Goal: Transaction & Acquisition: Obtain resource

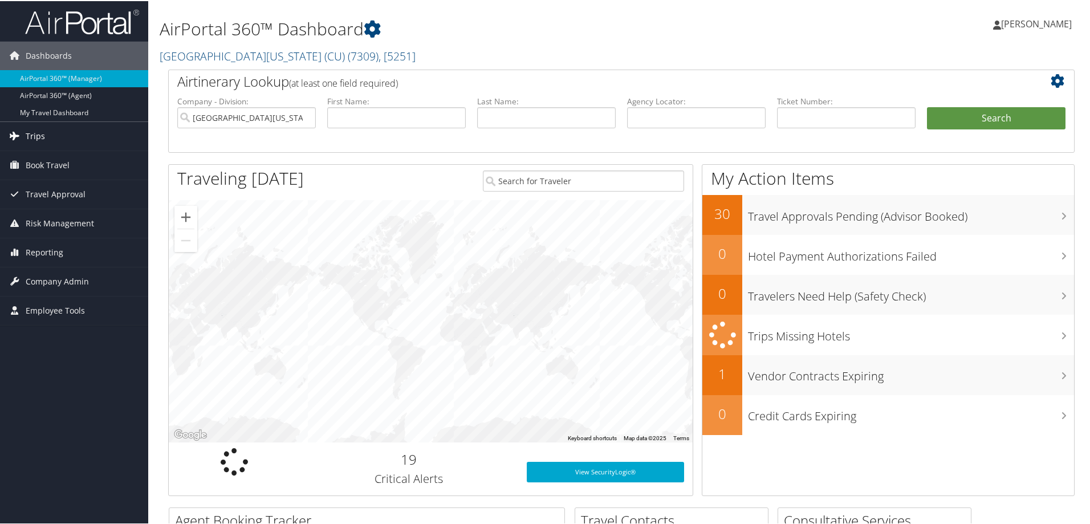
click at [39, 133] on span "Trips" at bounding box center [35, 135] width 19 height 29
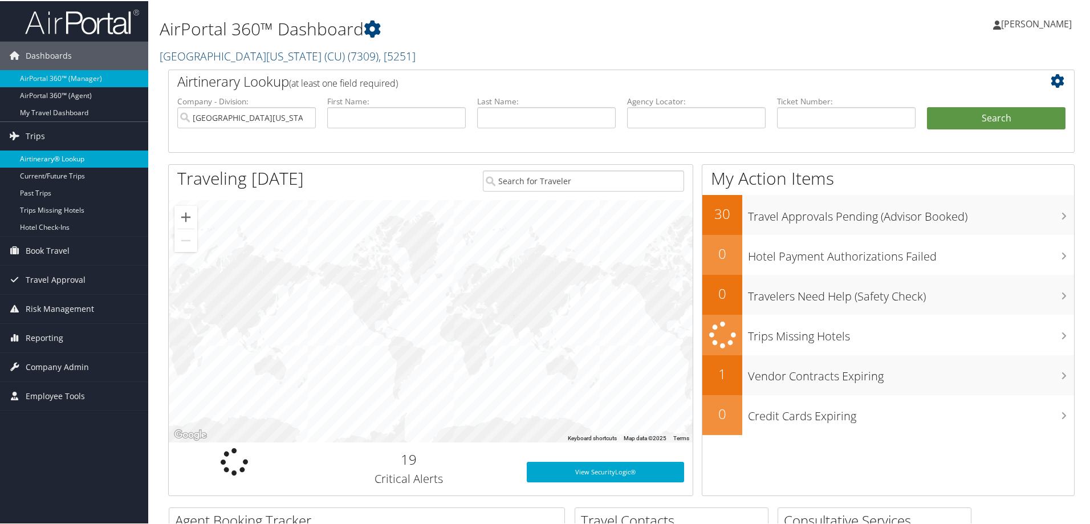
click at [42, 155] on link "Airtinerary® Lookup" at bounding box center [74, 157] width 148 height 17
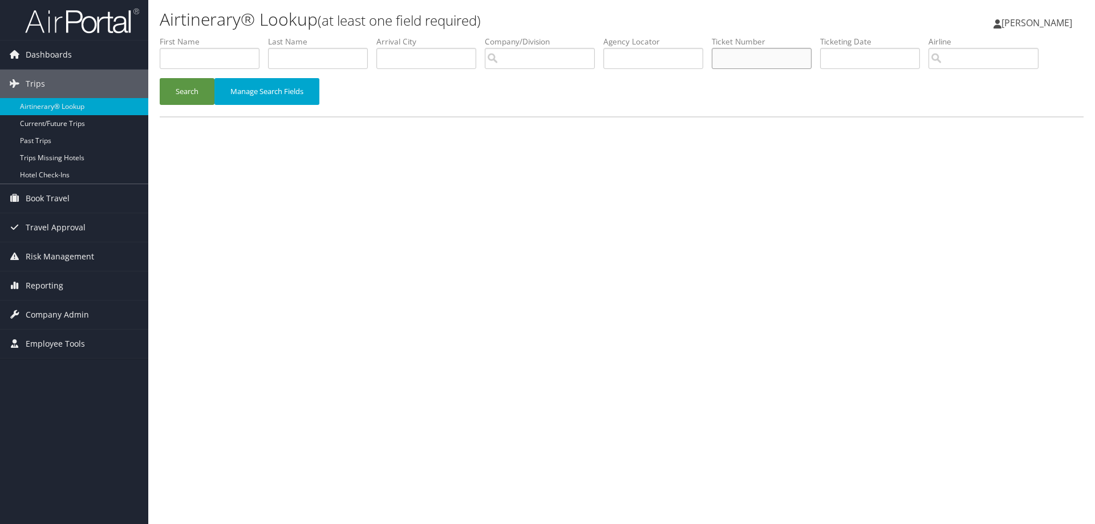
click at [760, 59] on input "text" at bounding box center [762, 58] width 100 height 21
type input "5267308261672"
click at [193, 95] on button "Search" at bounding box center [187, 91] width 55 height 27
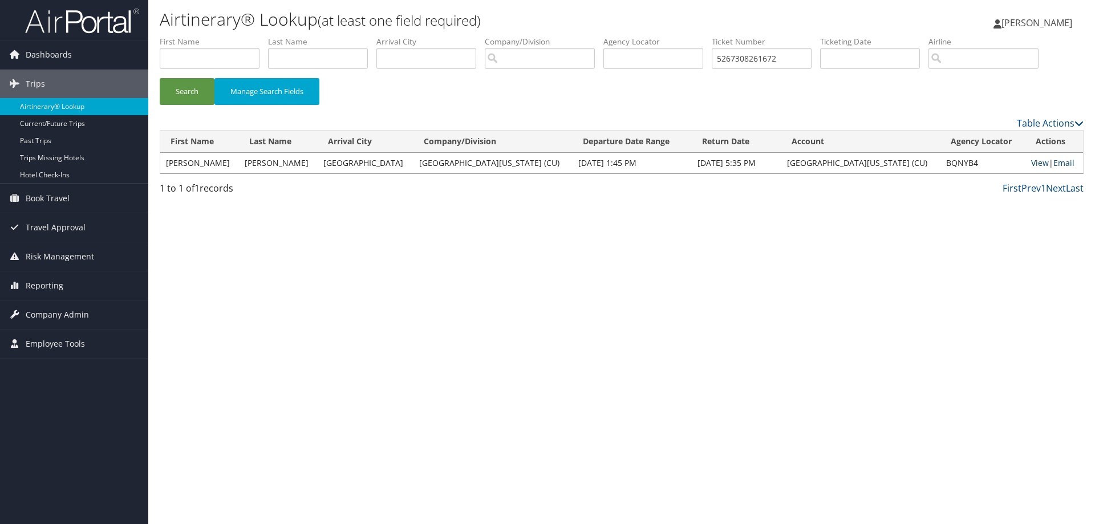
click at [1031, 161] on link "View" at bounding box center [1040, 162] width 18 height 11
click at [1054, 162] on link "Email" at bounding box center [1063, 162] width 21 height 11
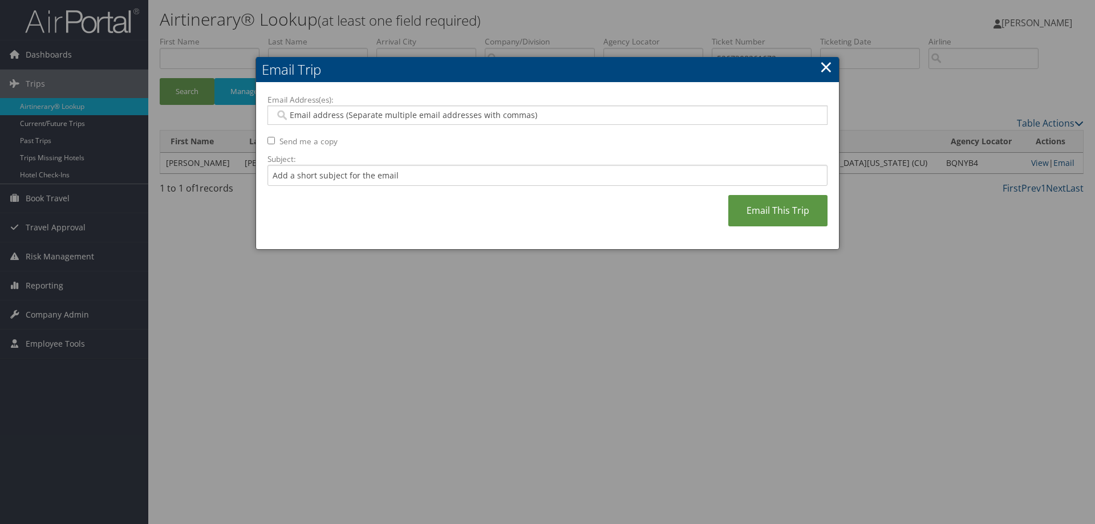
click at [346, 116] on input "Email Address(es):" at bounding box center [547, 115] width 545 height 11
click at [489, 113] on input "Email Address(es):" at bounding box center [547, 115] width 545 height 11
paste input "krystal.ayala@cuanschutz.edu"
type input "krystal.ayala@cuanschutz.edu"
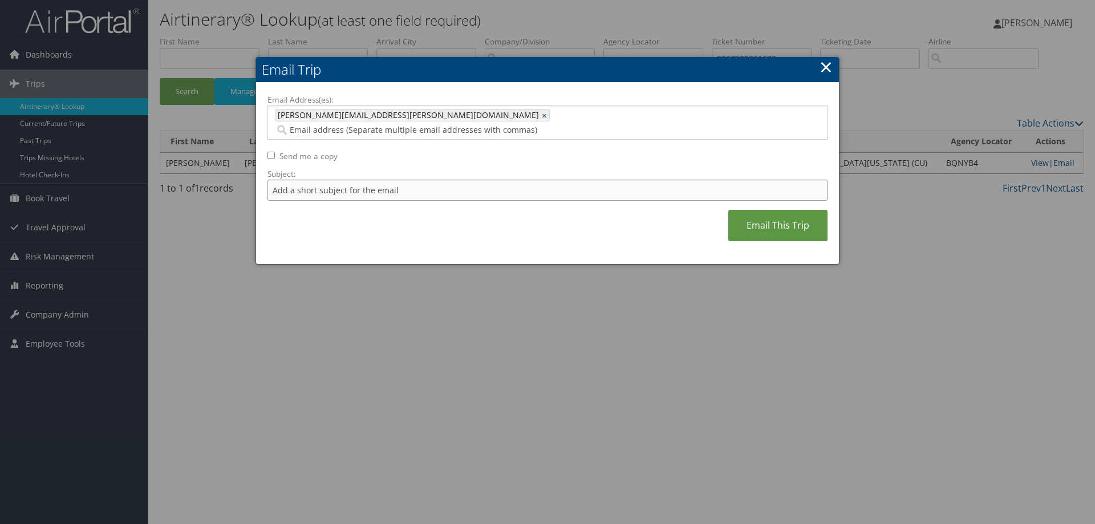
click at [500, 180] on input "Subject:" at bounding box center [547, 190] width 560 height 21
click at [363, 180] on input "Subject:" at bounding box center [547, 190] width 560 height 21
click at [367, 180] on input "Jenna" at bounding box center [547, 190] width 560 height 21
click at [359, 180] on input "Jenna Tomkinson $37.50 charge" at bounding box center [547, 190] width 560 height 21
type input "Jenna Tomkinson $37.55 charge"
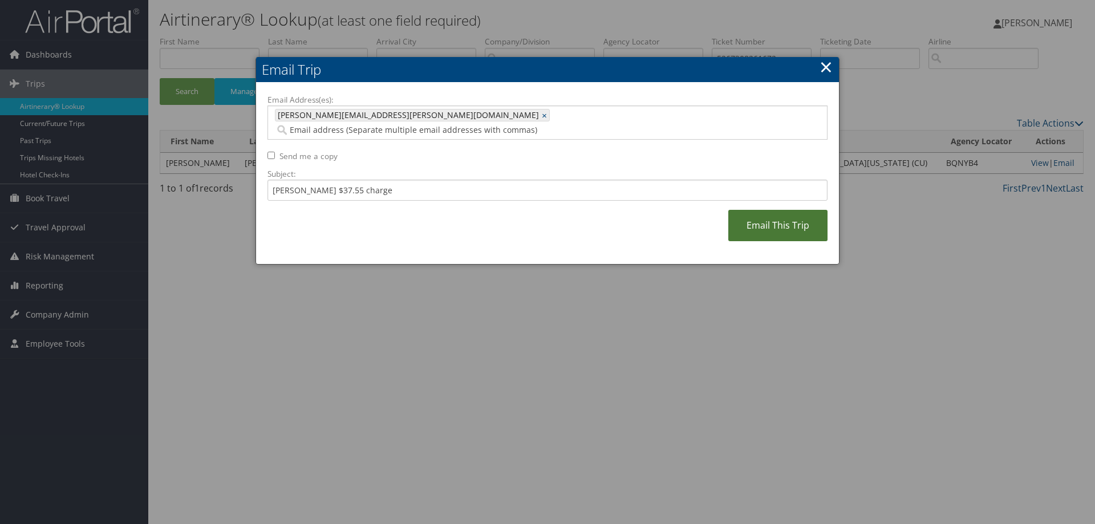
click at [794, 210] on link "Email This Trip" at bounding box center [777, 225] width 99 height 31
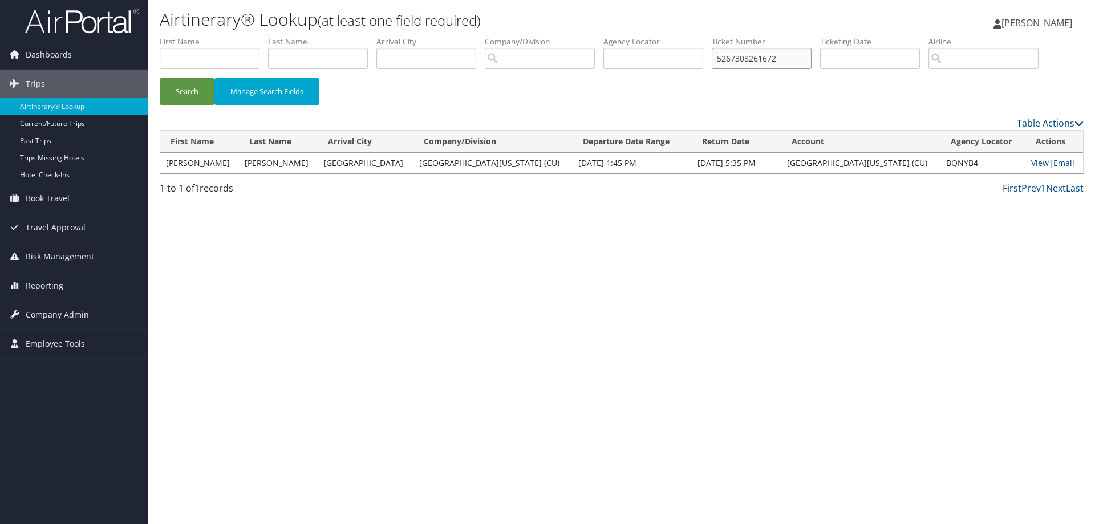
drag, startPoint x: 800, startPoint y: 54, endPoint x: 715, endPoint y: 47, distance: 84.7
click at [716, 36] on ul "First Name Last Name Departure City Arrival City Company/Division Airport/City …" at bounding box center [622, 36] width 924 height 0
click at [336, 56] on input "text" at bounding box center [318, 58] width 100 height 21
type input "tomkinson"
click at [196, 91] on button "Search" at bounding box center [187, 91] width 55 height 27
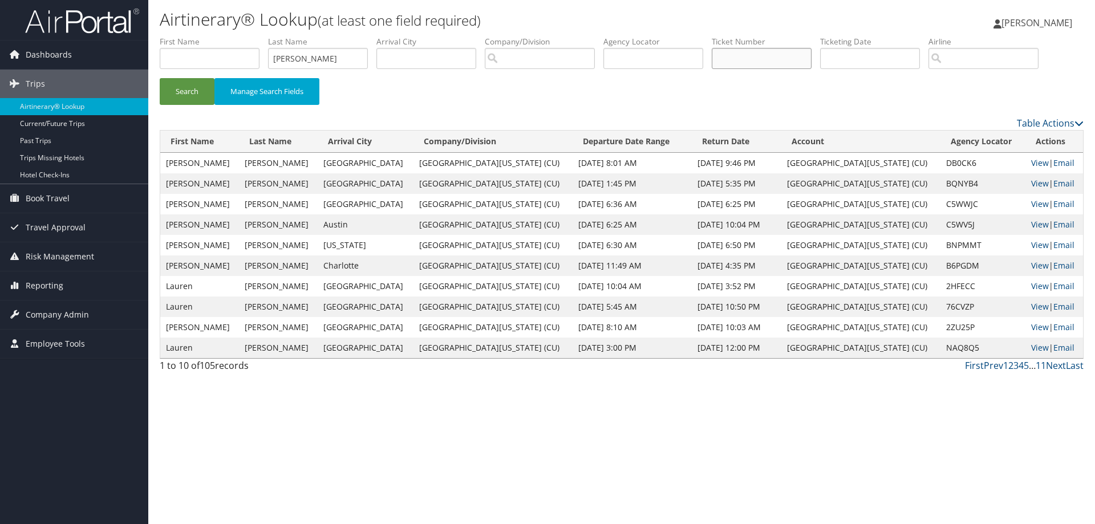
click at [761, 55] on input "text" at bounding box center [762, 58] width 100 height 21
type input "5267308261672"
click at [197, 90] on button "Search" at bounding box center [187, 91] width 55 height 27
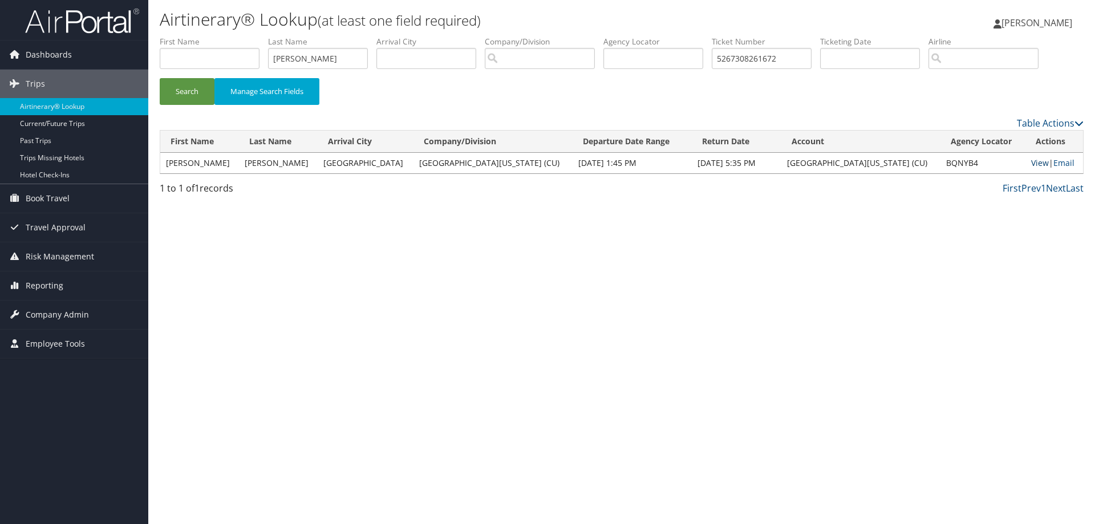
click at [1031, 163] on link "View" at bounding box center [1040, 162] width 18 height 11
drag, startPoint x: 793, startPoint y: 58, endPoint x: 694, endPoint y: 74, distance: 101.2
click at [693, 78] on form "First Name Last Name tomkinson Departure City Arrival City Company/Division Air…" at bounding box center [622, 76] width 924 height 80
click at [186, 92] on button "Search" at bounding box center [187, 91] width 55 height 27
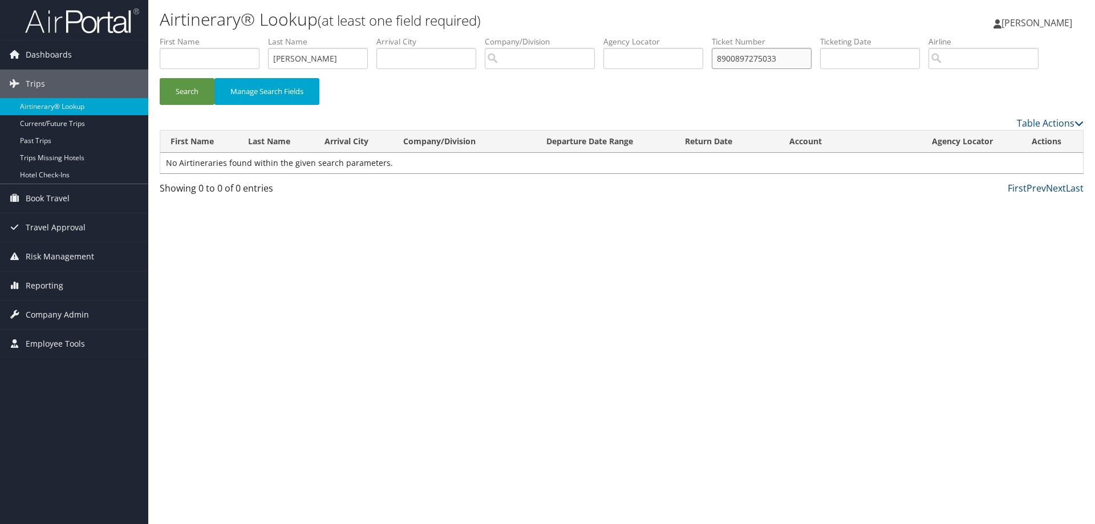
click at [752, 59] on input "8900897275033" at bounding box center [762, 58] width 100 height 21
drag, startPoint x: 789, startPoint y: 59, endPoint x: 709, endPoint y: 76, distance: 81.7
click at [709, 36] on ul "First Name Last Name tomkinson Departure City Arrival City Company/Division Air…" at bounding box center [622, 36] width 924 height 0
type input "8900896798650"
click at [185, 86] on button "Search" at bounding box center [187, 91] width 55 height 27
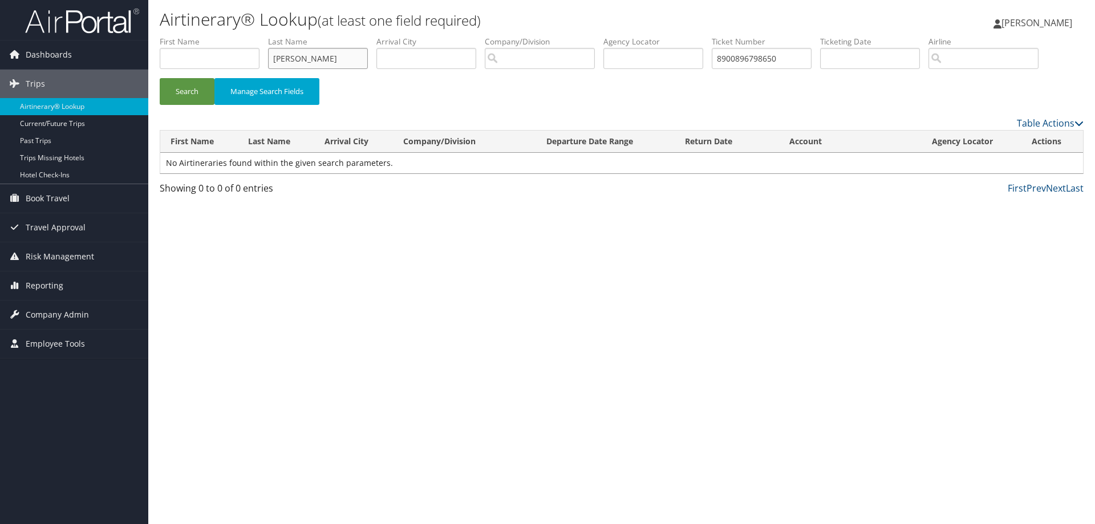
drag, startPoint x: 321, startPoint y: 54, endPoint x: 236, endPoint y: 47, distance: 85.8
click at [236, 36] on ul "First Name Last Name tomkinson Departure City Arrival City Company/Division Air…" at bounding box center [622, 36] width 924 height 0
click at [183, 88] on button "Search" at bounding box center [187, 91] width 55 height 27
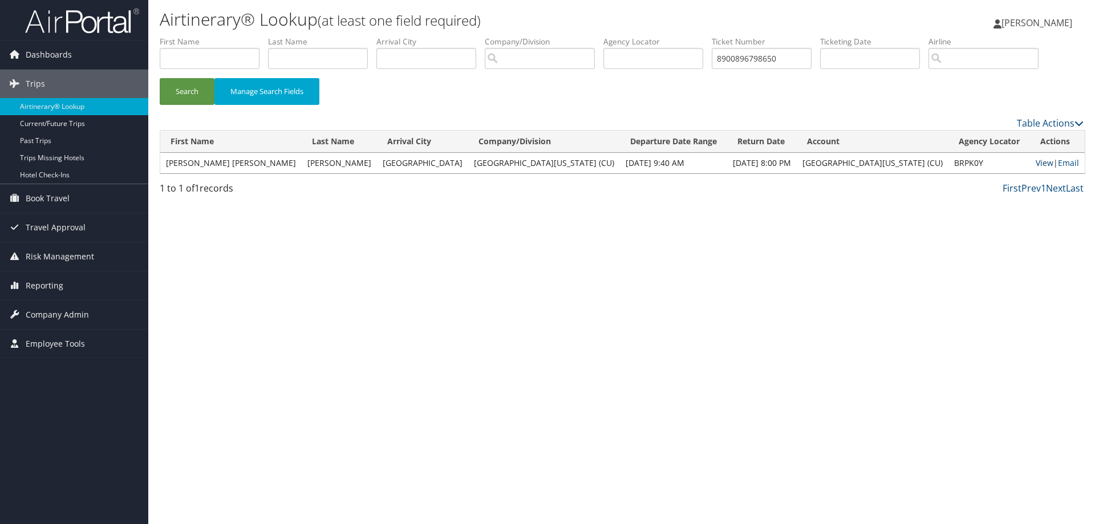
click at [1036, 163] on link "View" at bounding box center [1045, 162] width 18 height 11
drag, startPoint x: 793, startPoint y: 59, endPoint x: 715, endPoint y: 72, distance: 79.2
click at [715, 36] on ul "First Name Last Name Departure City Arrival City Company/Division Airport/City …" at bounding box center [622, 36] width 924 height 0
click at [180, 94] on button "Search" at bounding box center [187, 91] width 55 height 27
click at [1034, 163] on link "View" at bounding box center [1043, 162] width 18 height 11
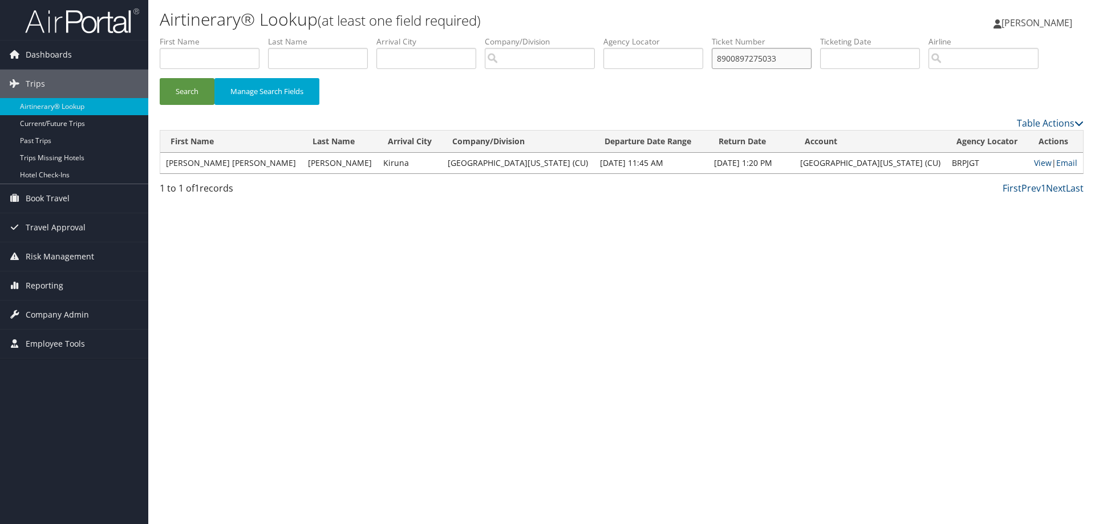
drag, startPoint x: 797, startPoint y: 58, endPoint x: 682, endPoint y: 79, distance: 117.0
click at [681, 80] on form "First Name Last Name Departure City Arrival City Company/Division Airport/City …" at bounding box center [622, 76] width 924 height 80
type input "8900896798650"
click at [194, 89] on button "Search" at bounding box center [187, 91] width 55 height 27
click at [1058, 163] on link "Email" at bounding box center [1068, 162] width 21 height 11
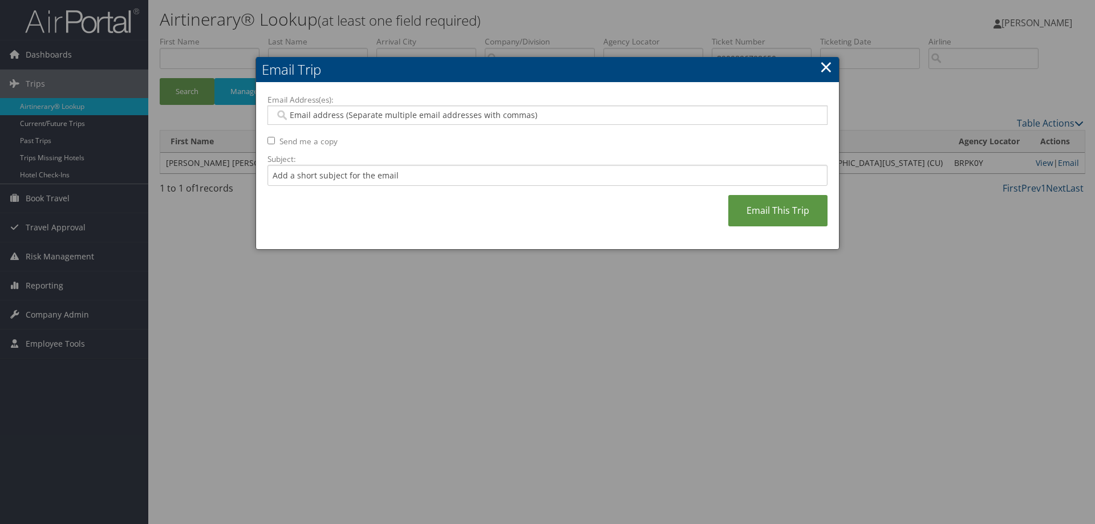
drag, startPoint x: 475, startPoint y: 115, endPoint x: 474, endPoint y: 107, distance: 8.6
click at [472, 115] on input "Email Address(es):" at bounding box center [547, 115] width 545 height 11
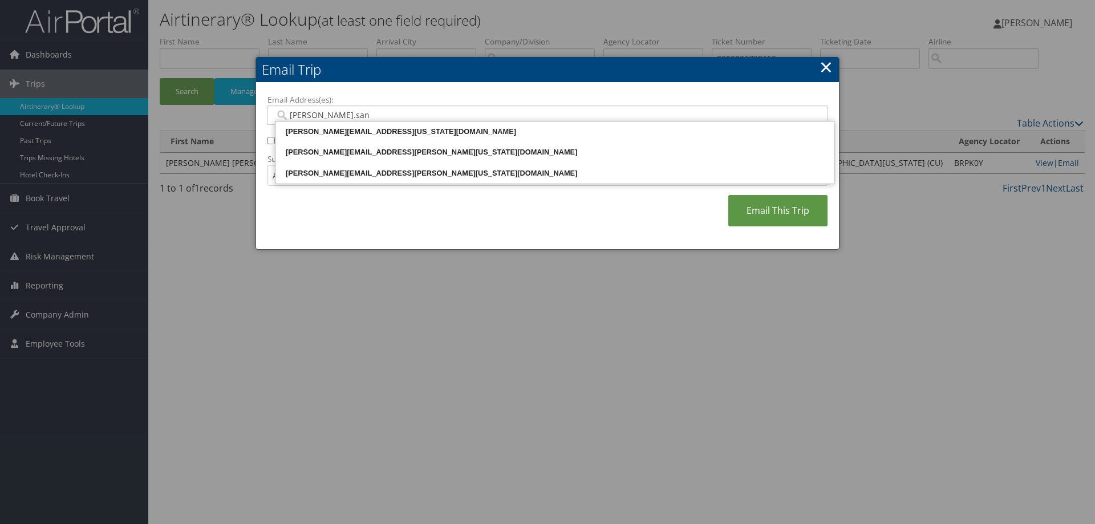
type input "susan.sand"
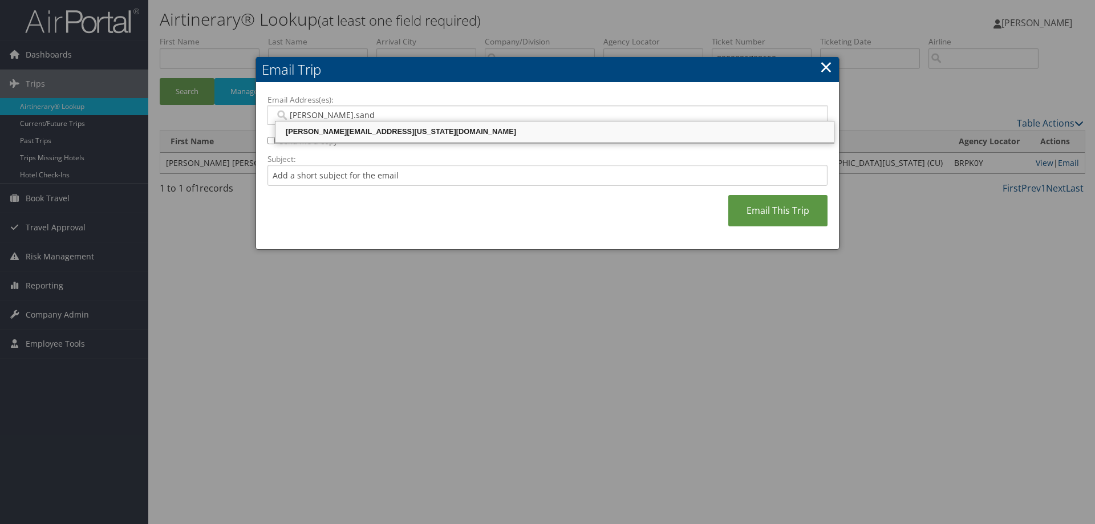
click at [472, 136] on div "SUSAN.SAND@COLORADO.EDU" at bounding box center [554, 131] width 555 height 11
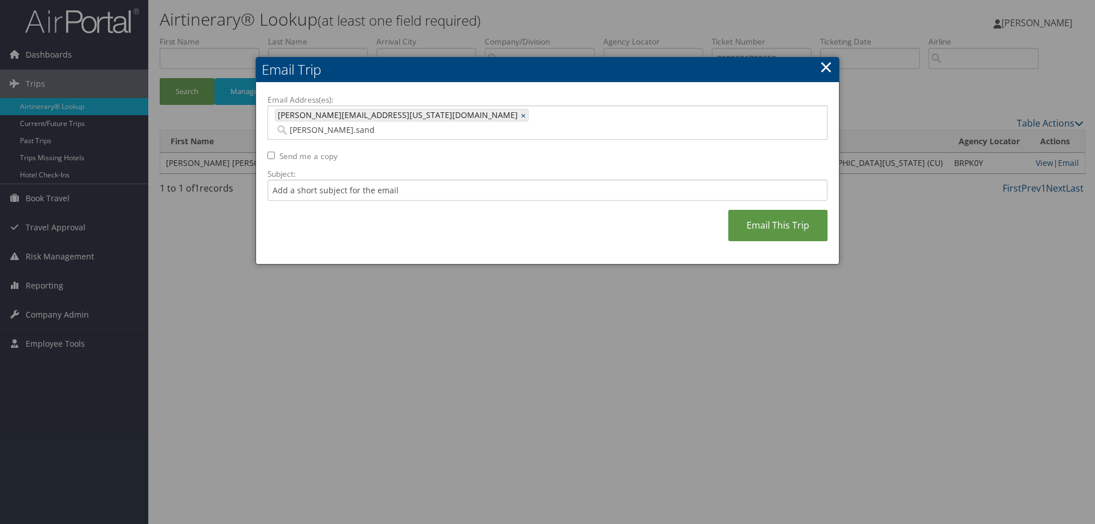
type input "SUSAN.SAND@COLORADO.EDU"
click at [473, 180] on input "Subject:" at bounding box center [547, 190] width 560 height 21
type input "8900896798650"
click at [786, 217] on link "Email This Trip" at bounding box center [777, 225] width 99 height 31
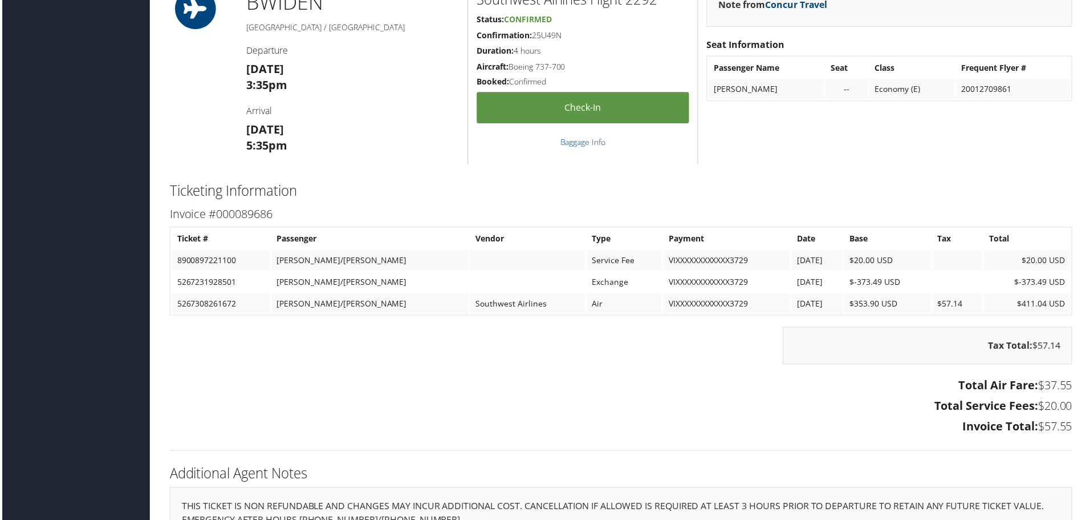
scroll to position [871, 0]
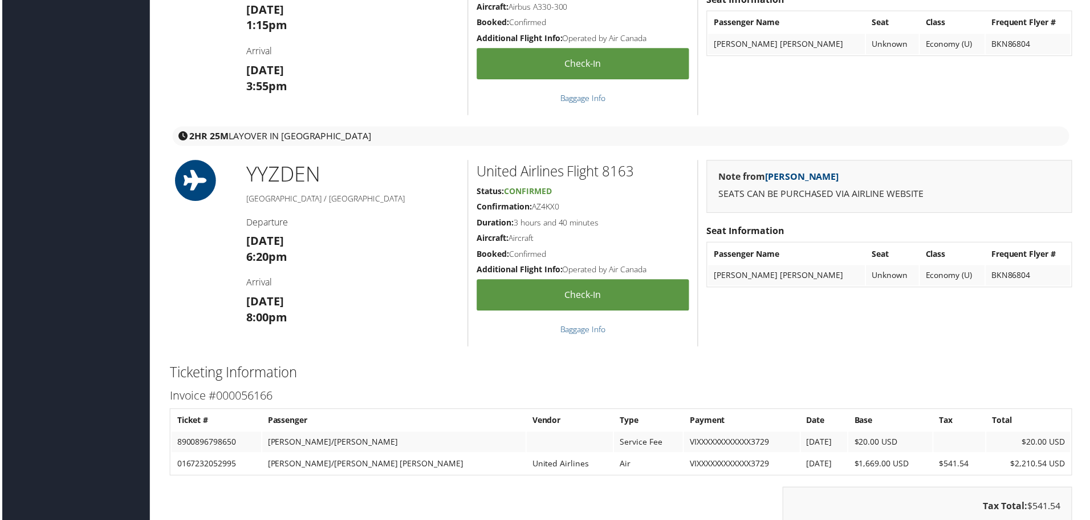
scroll to position [1169, 0]
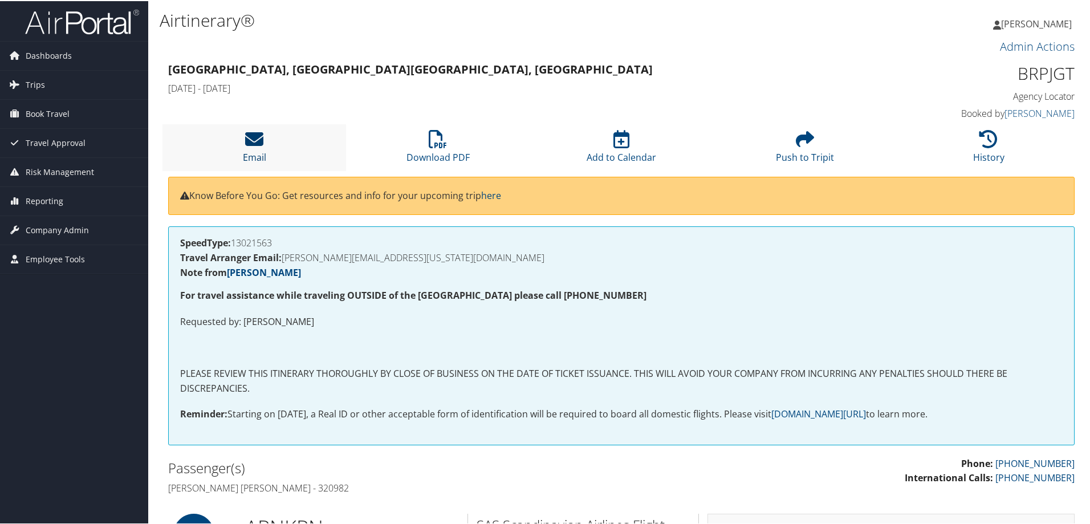
click at [252, 140] on icon at bounding box center [254, 138] width 18 height 18
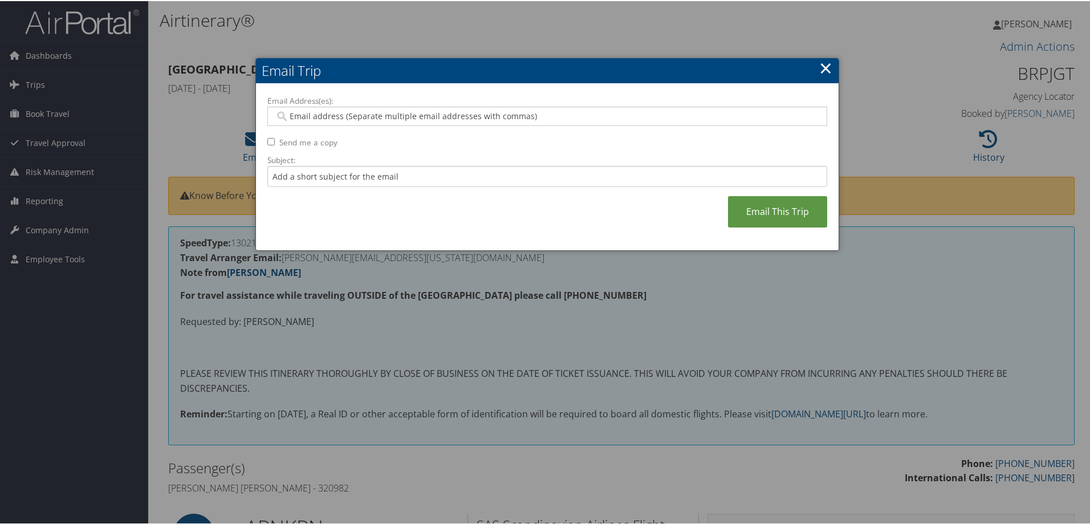
click at [403, 116] on input "Email Address(es):" at bounding box center [547, 115] width 545 height 11
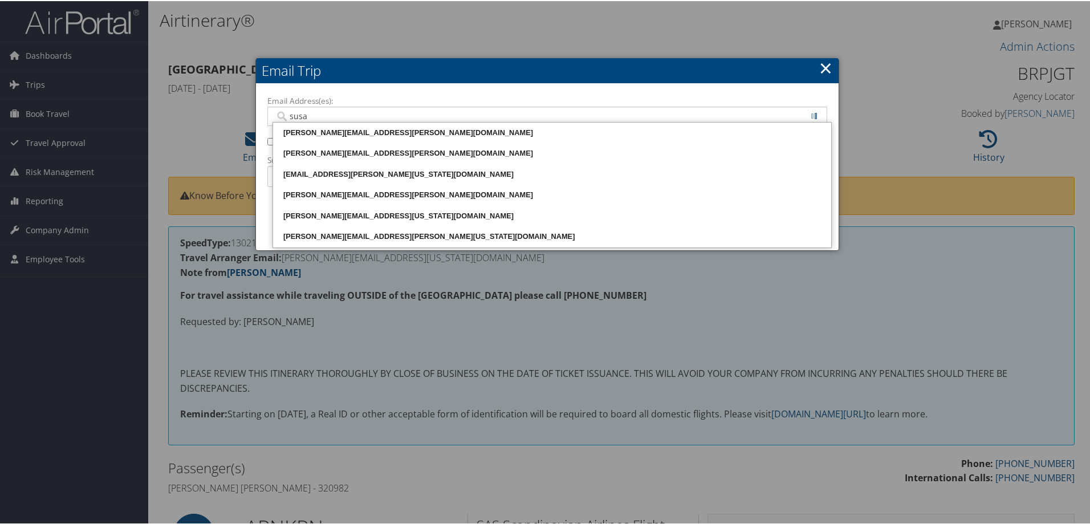
type input "susan"
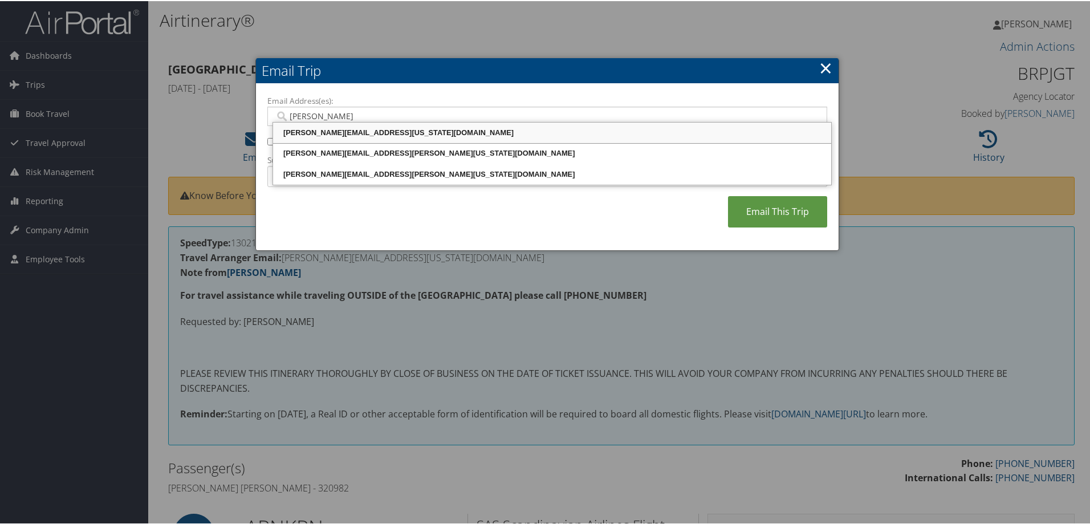
click at [403, 129] on div "SUSAN.SAND@COLORADO.EDU" at bounding box center [552, 131] width 555 height 11
type input "SUSAN.SAND@COLORADO.EDU"
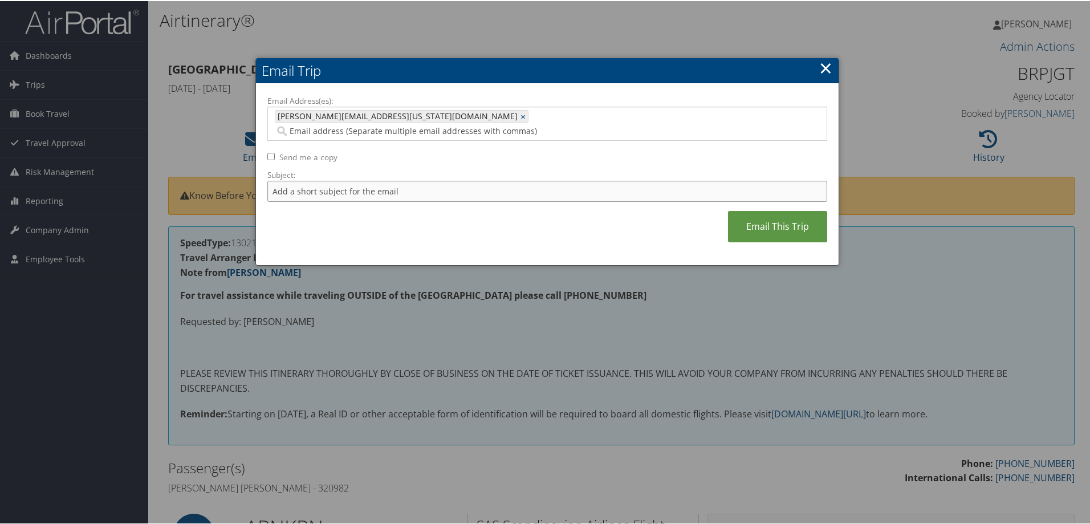
click at [428, 180] on input "Subject:" at bounding box center [547, 190] width 560 height 21
click at [329, 180] on input "Subject:" at bounding box center [547, 190] width 560 height 21
type input "Leif Ramstad"
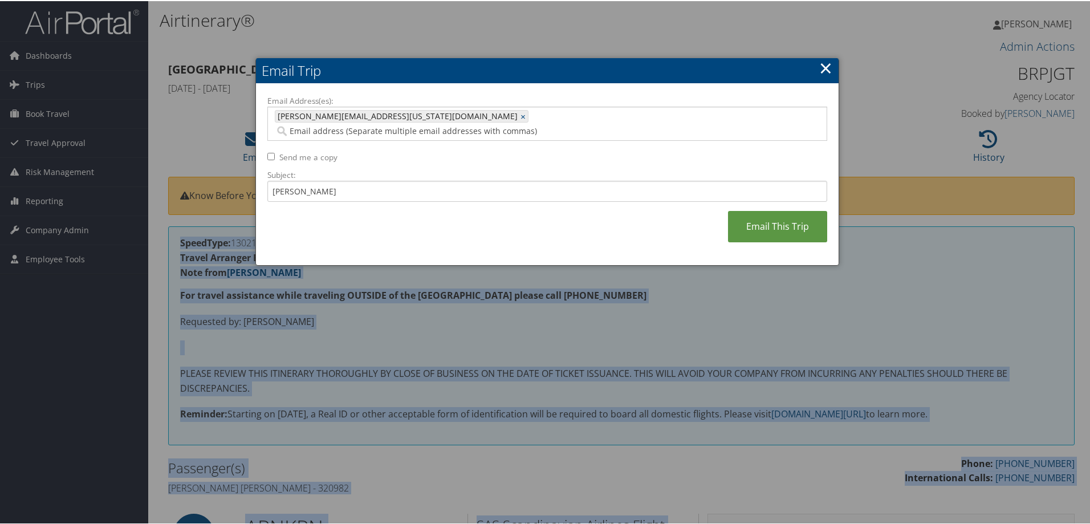
drag, startPoint x: 1089, startPoint y: 164, endPoint x: 1096, endPoint y: 181, distance: 19.2
click at [1090, 181] on html "Menu Dashboards ► AirPortal 360™ (Manager) AirPortal 360™ (Agent) My Travel Das…" at bounding box center [547, 262] width 1095 height 524
click at [931, 279] on div at bounding box center [547, 262] width 1095 height 524
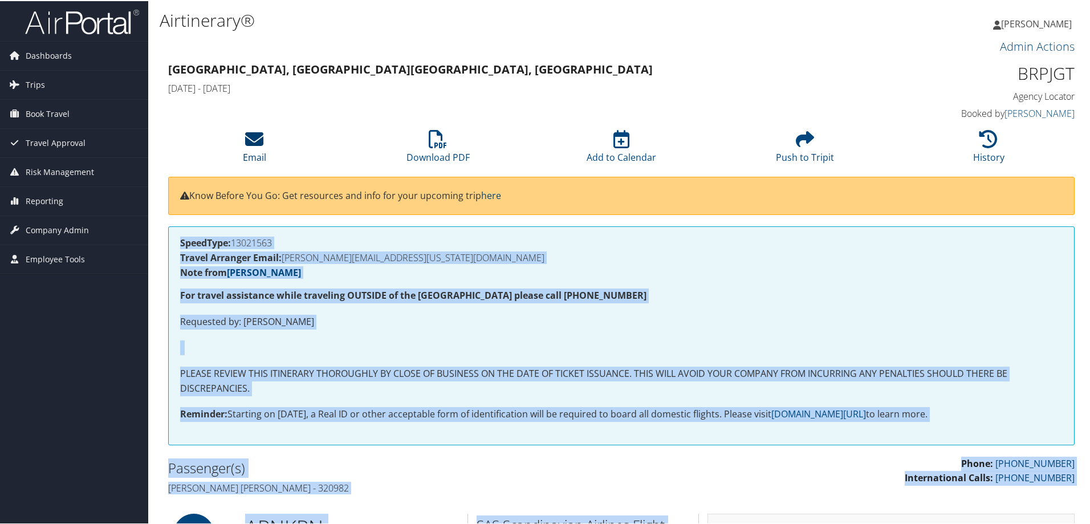
click at [257, 145] on icon at bounding box center [254, 138] width 18 height 18
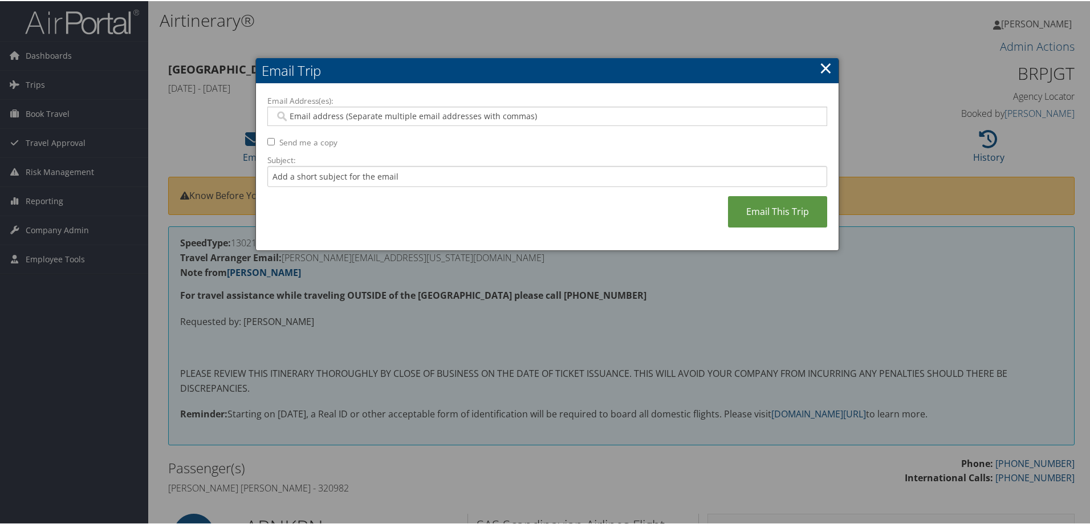
click at [322, 116] on input "Email Address(es):" at bounding box center [547, 115] width 545 height 11
type input "susan.sand"
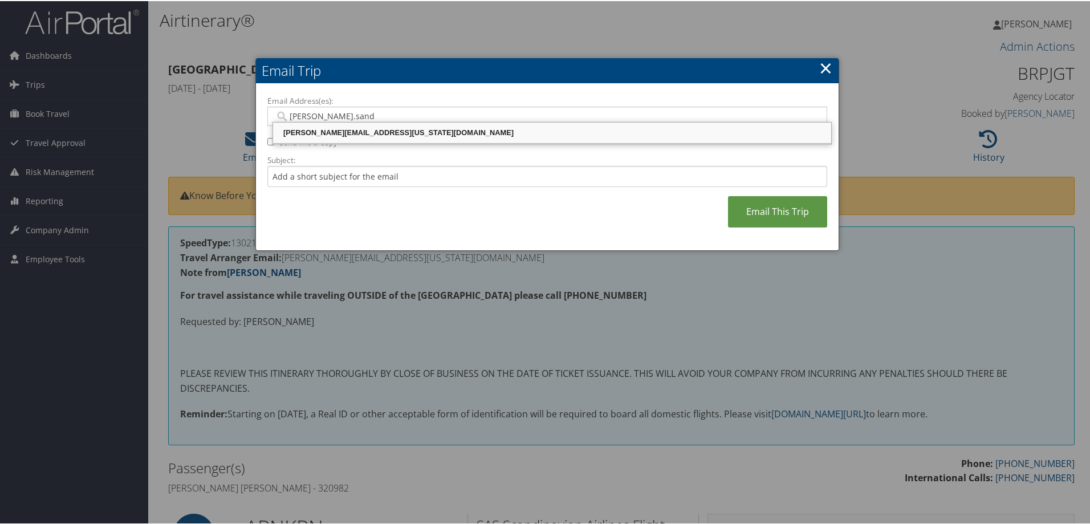
click at [321, 133] on div "SUSAN.SAND@COLORADO.EDU" at bounding box center [552, 131] width 555 height 11
type input "SUSAN.SAND@COLORADO.EDU"
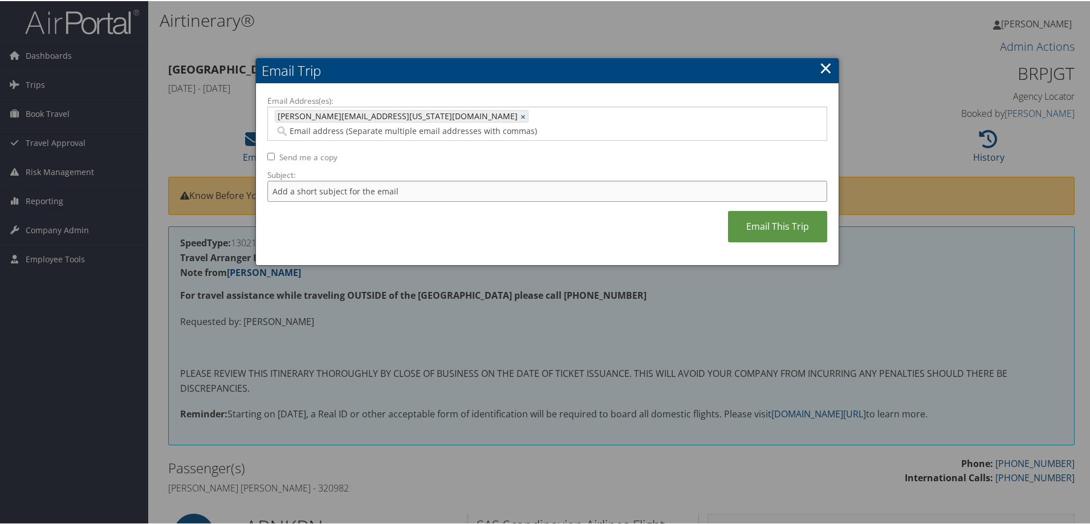
click at [331, 180] on input "Subject:" at bounding box center [547, 190] width 560 height 21
type input "8900897275033"
click at [784, 210] on link "Email This Trip" at bounding box center [777, 225] width 99 height 31
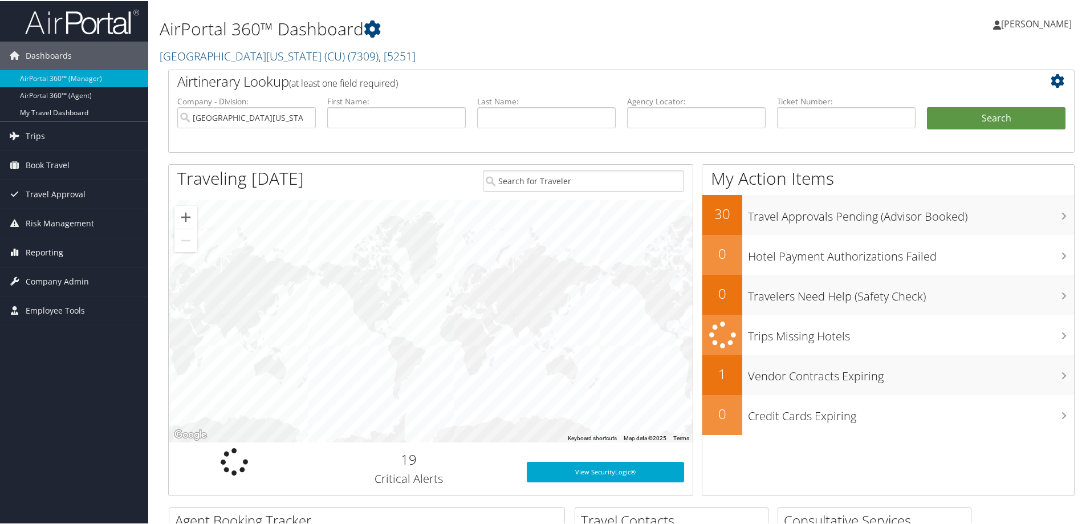
click at [40, 250] on span "Reporting" at bounding box center [45, 251] width 38 height 29
click at [46, 275] on link "Unused Tickets" at bounding box center [74, 274] width 148 height 17
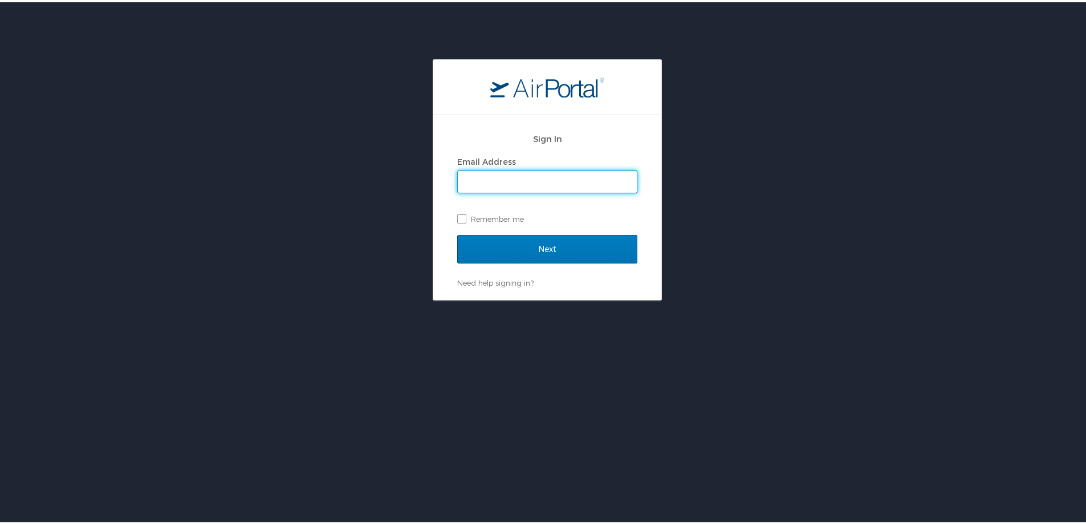
type input "[PERSON_NAME][EMAIL_ADDRESS][PERSON_NAME][DOMAIN_NAME]"
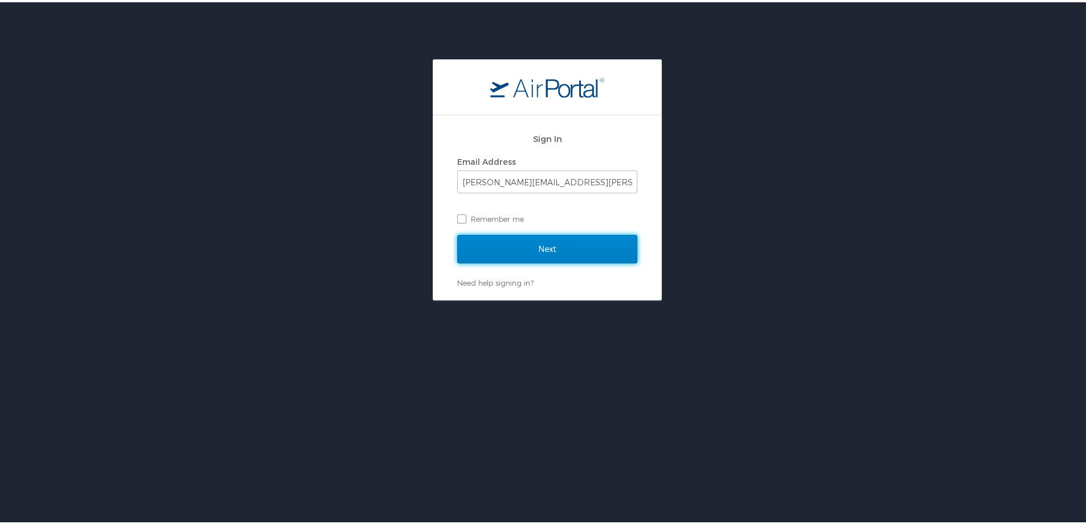
click at [554, 245] on input "Next" at bounding box center [547, 247] width 180 height 29
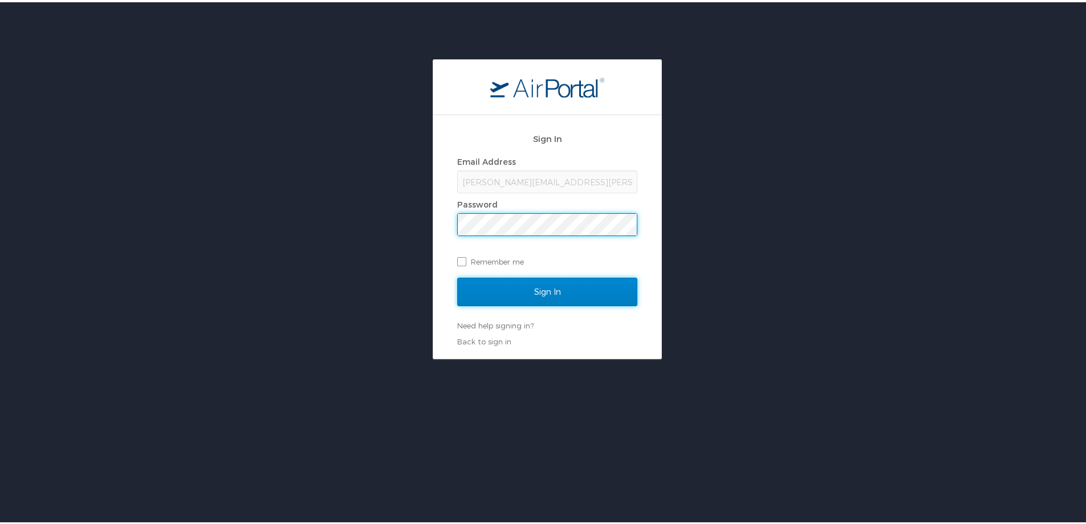
click at [557, 290] on input "Sign In" at bounding box center [547, 289] width 180 height 29
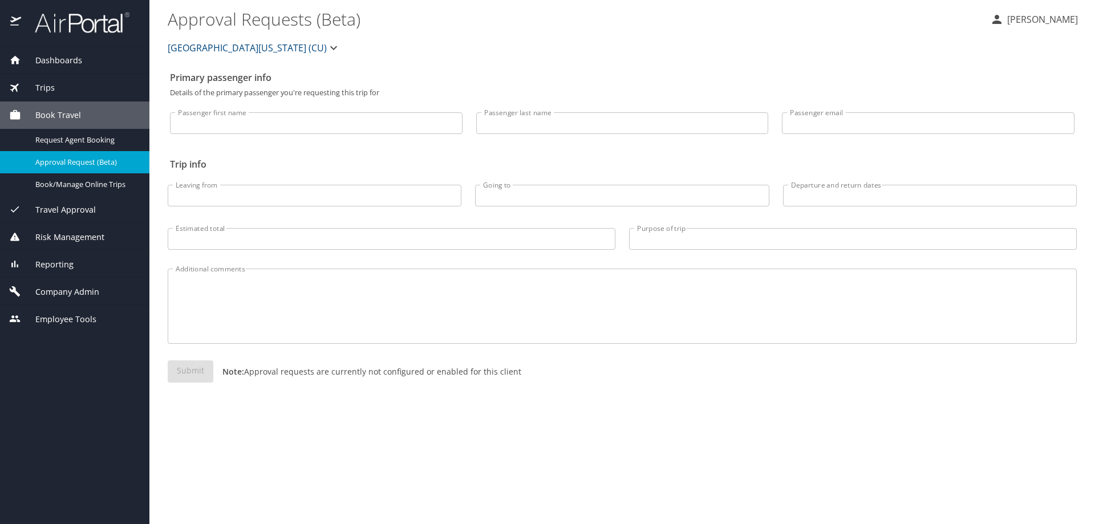
click at [66, 261] on span "Reporting" at bounding box center [47, 264] width 52 height 13
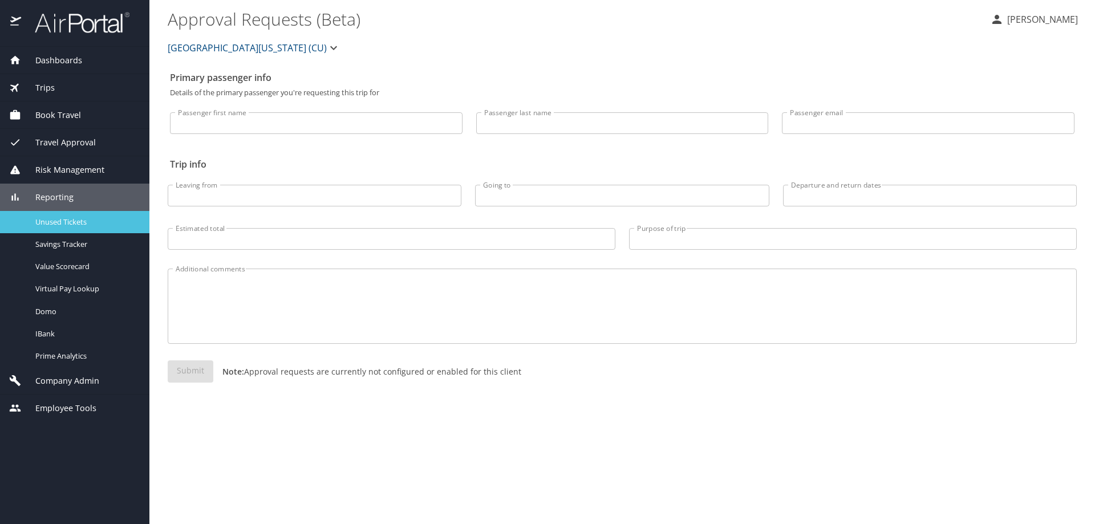
click at [74, 222] on span "Unused Tickets" at bounding box center [85, 222] width 100 height 11
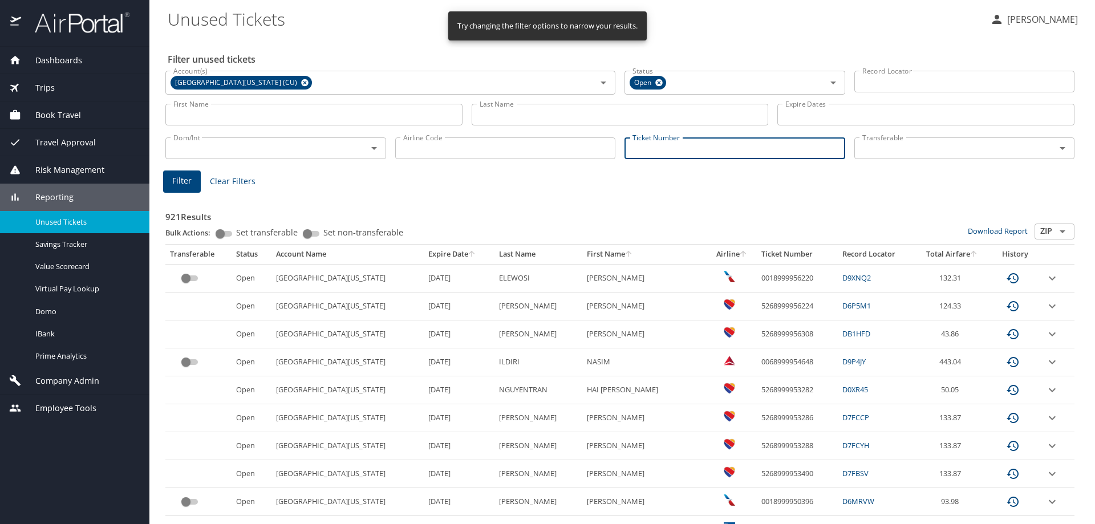
click at [655, 148] on input "Ticket Number" at bounding box center [735, 148] width 221 height 22
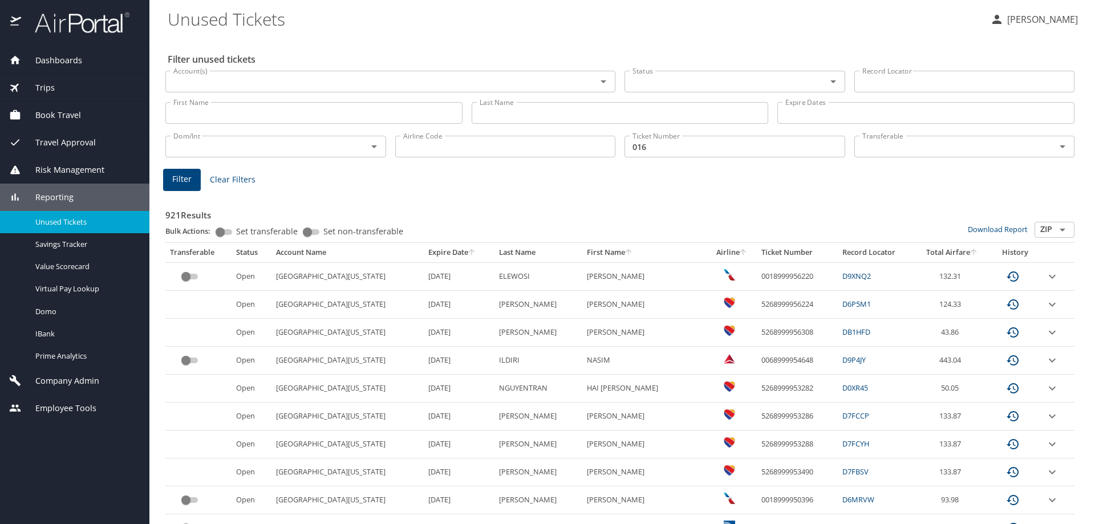
click at [681, 143] on input "016" at bounding box center [735, 147] width 221 height 22
type input "0167230920056"
click at [176, 174] on span "Filter" at bounding box center [181, 179] width 19 height 14
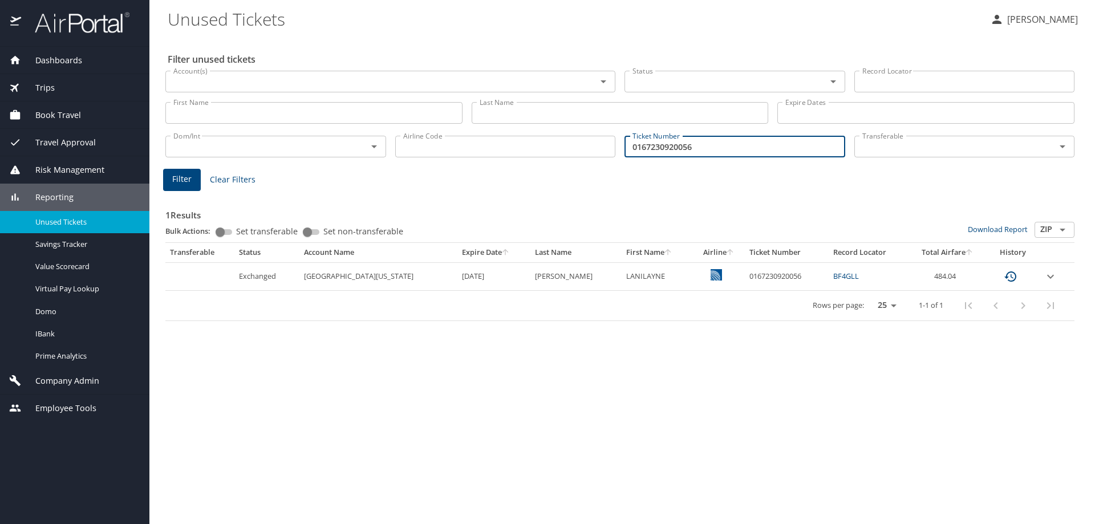
drag, startPoint x: 723, startPoint y: 148, endPoint x: 570, endPoint y: 163, distance: 153.6
click at [570, 163] on div "Dom/Int Dom/Int Airline Code Airline Code Ticket Number 0167230920056 Ticket Nu…" at bounding box center [620, 146] width 918 height 38
click at [530, 115] on input "Last Name" at bounding box center [620, 113] width 297 height 22
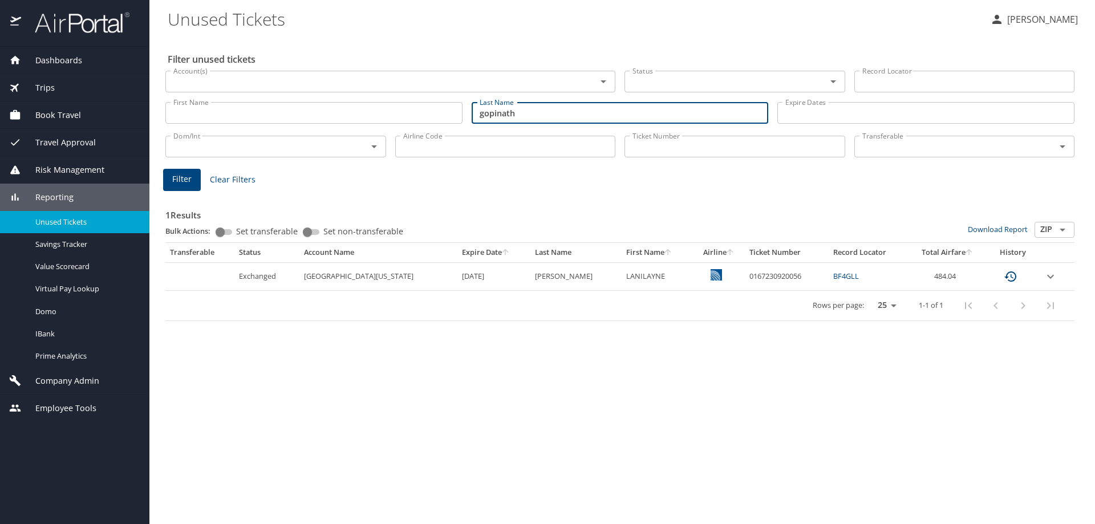
type input "gopinath"
click at [186, 179] on span "Filter" at bounding box center [181, 179] width 19 height 14
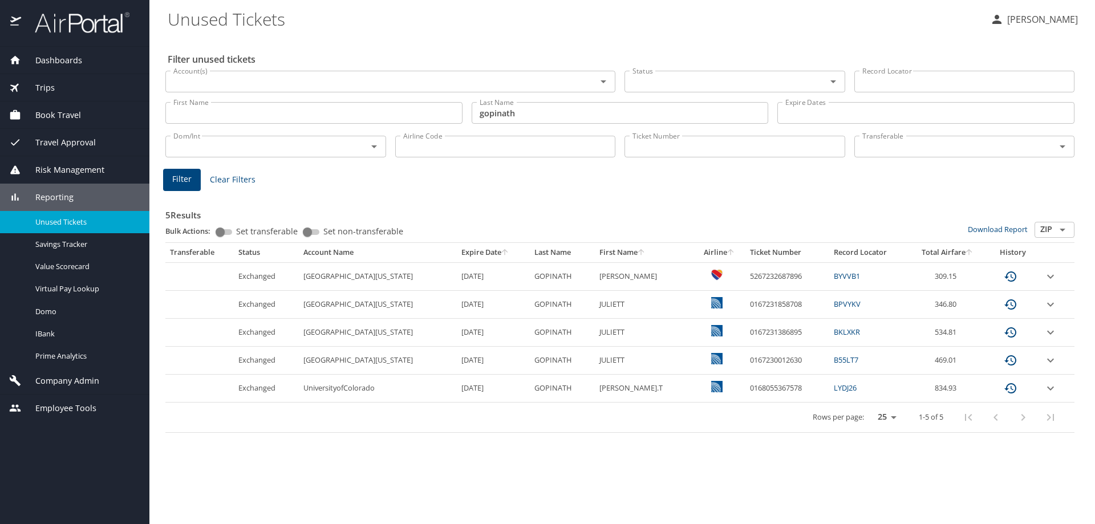
click at [50, 86] on span "Trips" at bounding box center [38, 88] width 34 height 13
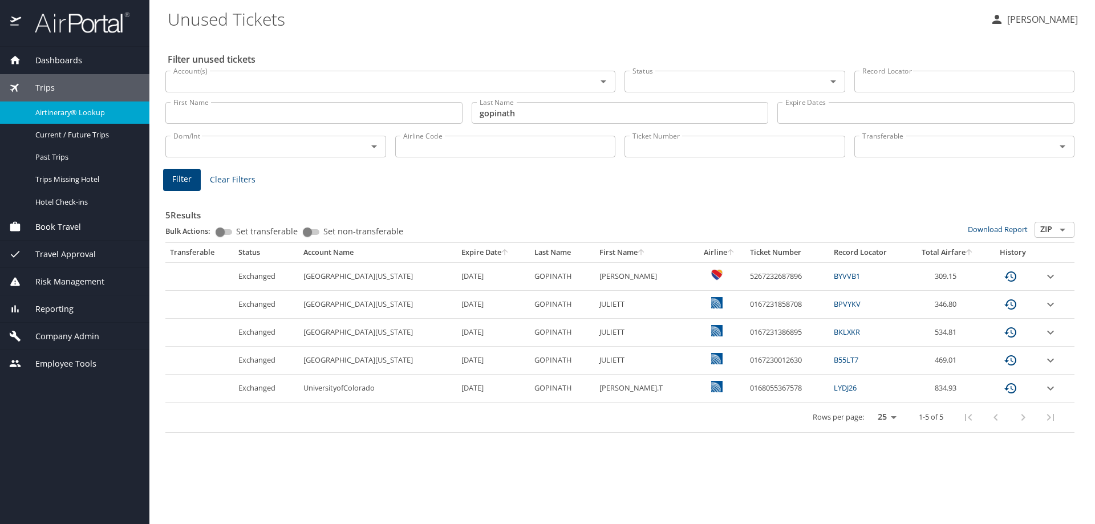
click at [61, 112] on span "Airtinerary® Lookup" at bounding box center [85, 112] width 100 height 11
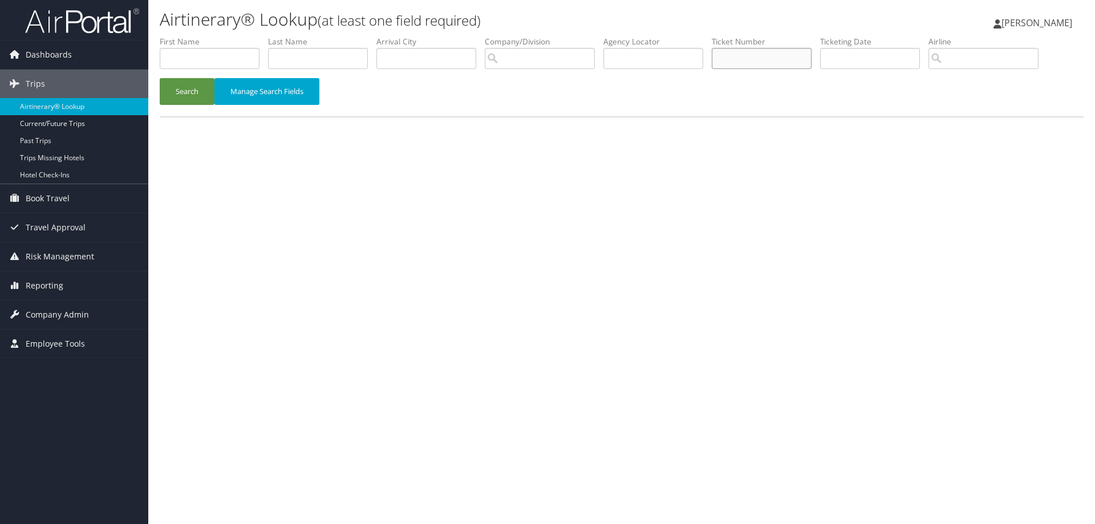
drag, startPoint x: 761, startPoint y: 62, endPoint x: 749, endPoint y: 58, distance: 13.2
click at [760, 62] on input "text" at bounding box center [762, 58] width 100 height 21
type input "5267320436803"
click at [191, 88] on button "Search" at bounding box center [187, 91] width 55 height 27
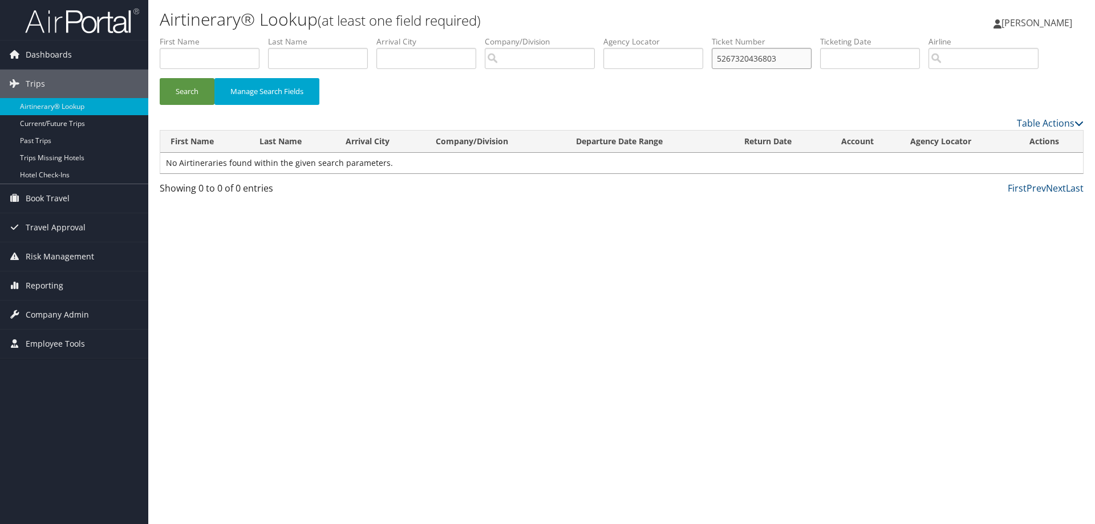
drag, startPoint x: 788, startPoint y: 59, endPoint x: 601, endPoint y: 75, distance: 188.3
click at [635, 36] on ul "First Name Last Name Departure City Arrival City Company/Division Airport/City …" at bounding box center [622, 36] width 924 height 0
click at [776, 55] on input "5267320436803" at bounding box center [762, 58] width 100 height 21
paste input "5267320436803"
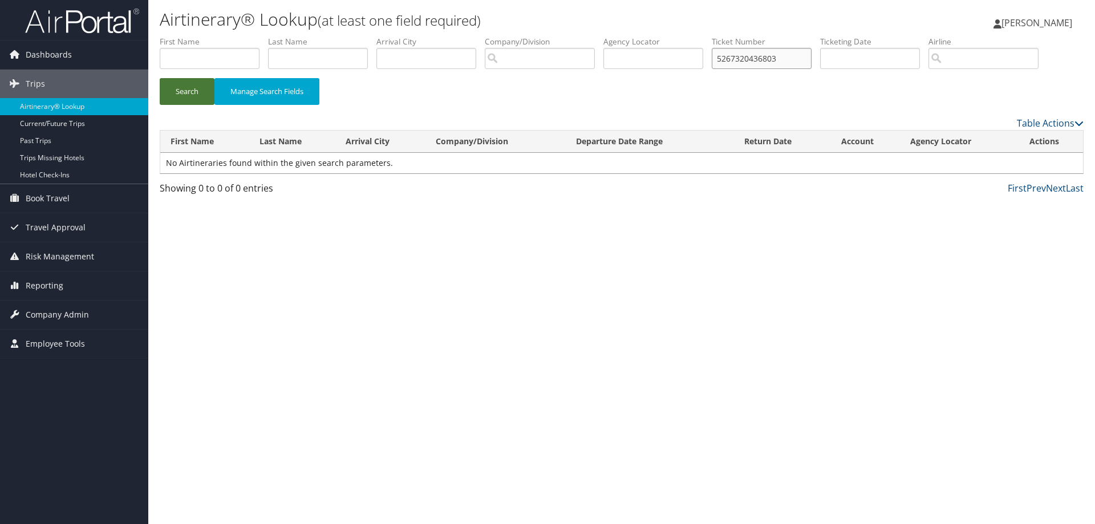
type input "5267320436803"
click at [186, 92] on button "Search" at bounding box center [187, 91] width 55 height 27
drag, startPoint x: 786, startPoint y: 56, endPoint x: 674, endPoint y: 70, distance: 113.1
click at [674, 36] on ul "First Name Last Name Departure City Arrival City Company/Division Airport/City …" at bounding box center [622, 36] width 924 height 0
click at [740, 58] on input "text" at bounding box center [762, 58] width 100 height 21
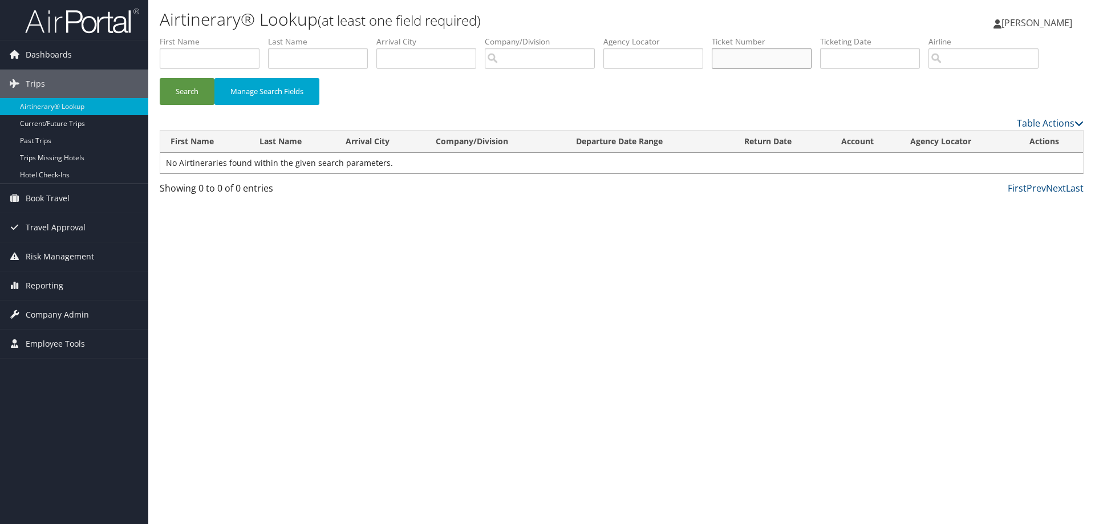
paste input "8900897669874"
type input "8900897669874"
click at [184, 88] on button "Search" at bounding box center [187, 91] width 55 height 27
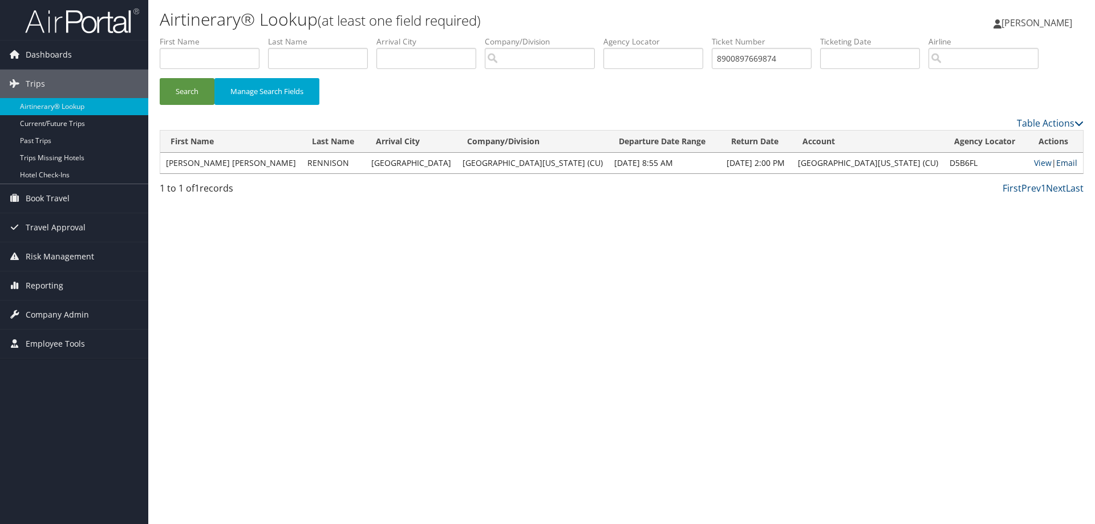
click at [1063, 161] on link "Email" at bounding box center [1066, 162] width 21 height 11
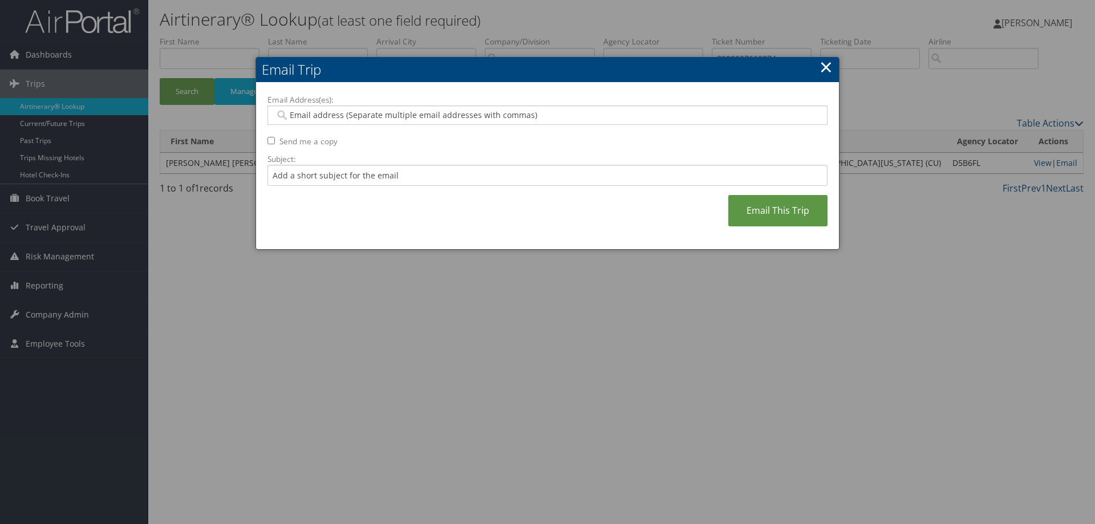
click at [334, 117] on input "Email Address(es):" at bounding box center [547, 115] width 545 height 11
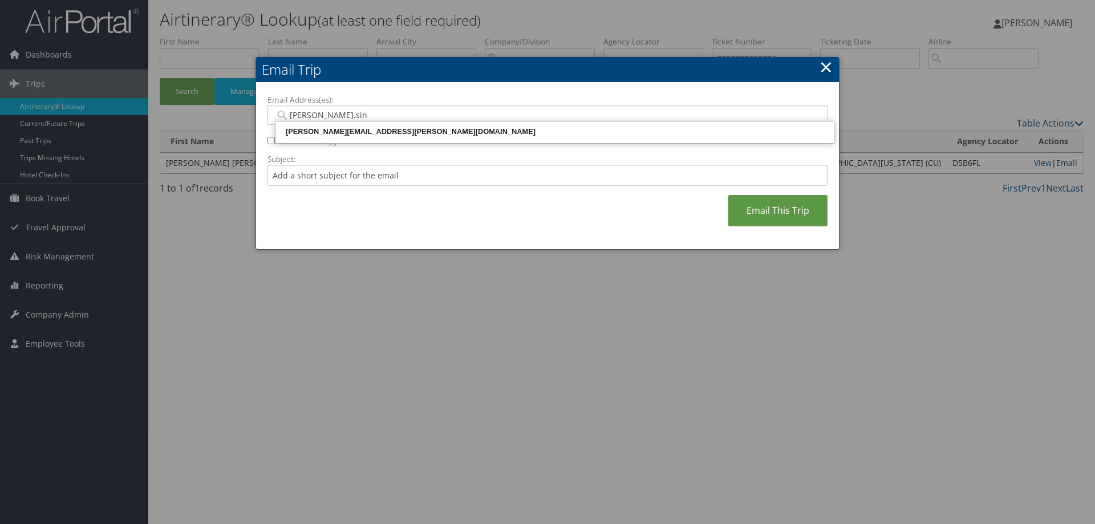
type input "[PERSON_NAME].sinc"
click at [350, 128] on div "[PERSON_NAME][EMAIL_ADDRESS][PERSON_NAME][DOMAIN_NAME]" at bounding box center [554, 131] width 555 height 11
type input "[PERSON_NAME][EMAIL_ADDRESS][PERSON_NAME][DOMAIN_NAME]"
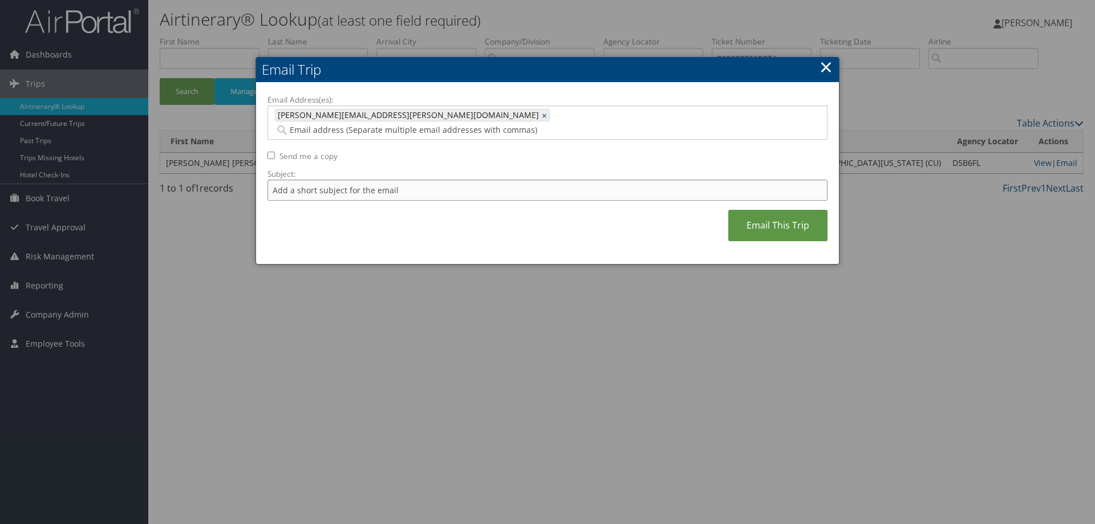
paste input "8900897669874"
type input "8900897669874"
click at [747, 211] on link "Email This Trip" at bounding box center [777, 225] width 99 height 31
